Goal: Task Accomplishment & Management: Manage account settings

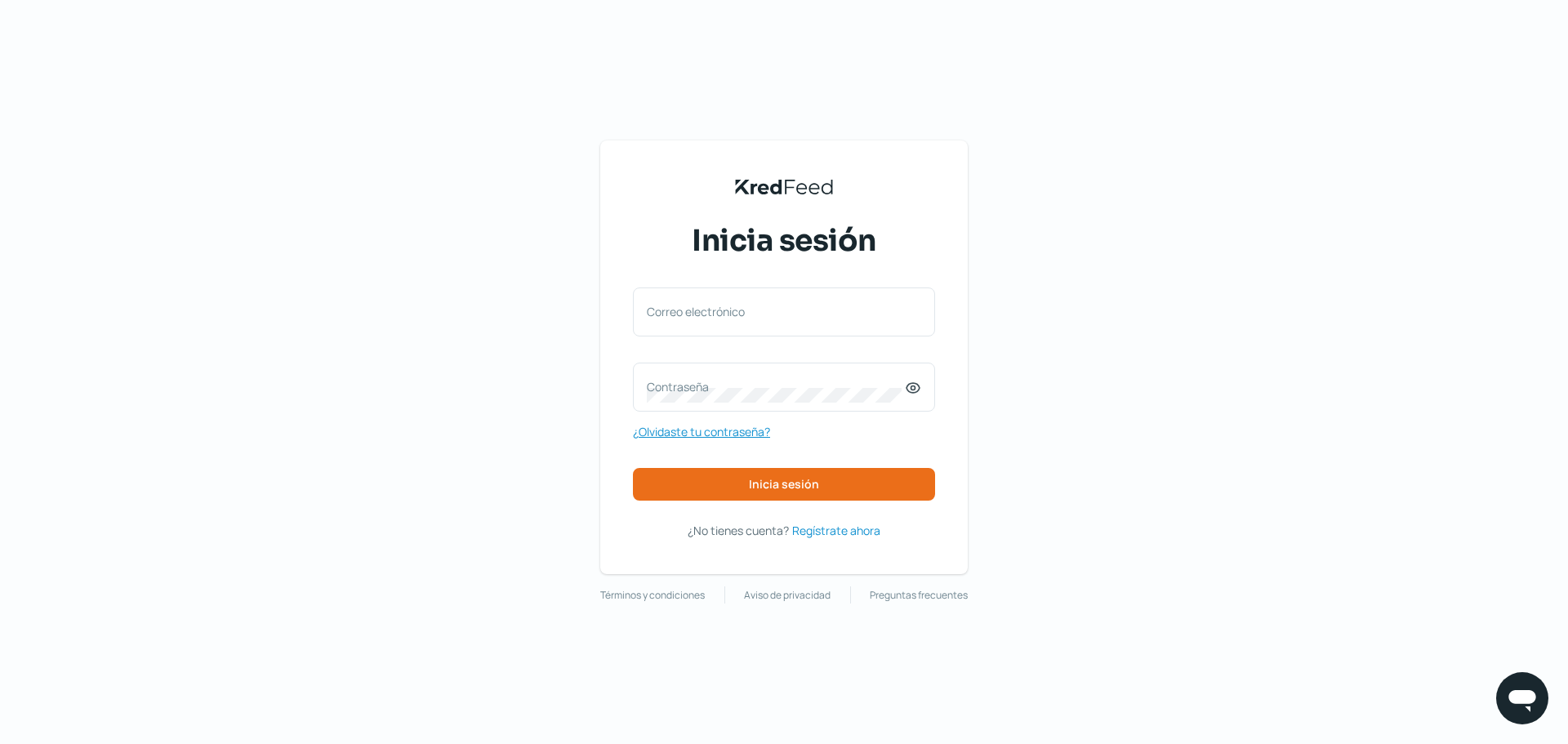
click at [709, 442] on span "¿Olvidaste tu contraseña?" at bounding box center [701, 432] width 137 height 20
click at [721, 439] on span "¿Olvidaste tu contraseña?" at bounding box center [701, 432] width 137 height 20
